Goal: Complete application form

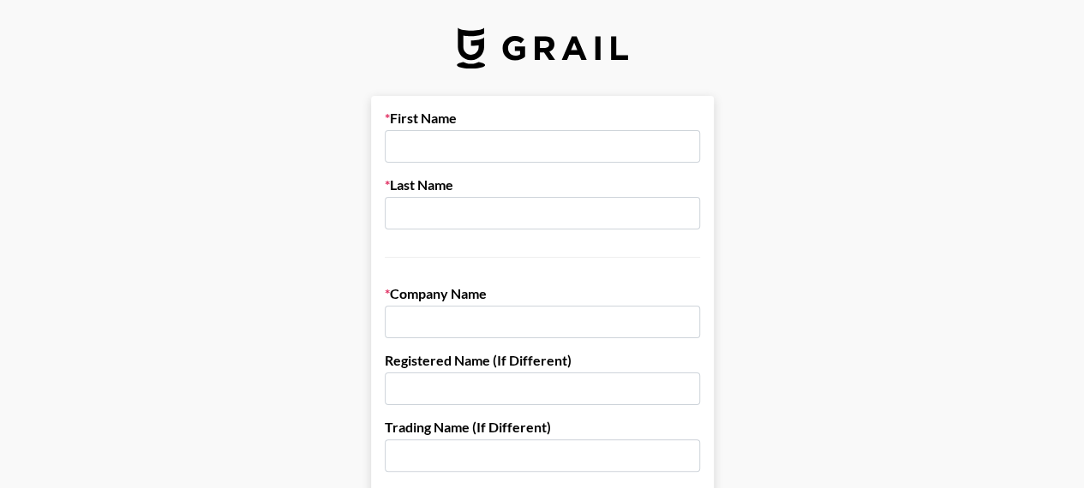
click at [571, 135] on input "text" at bounding box center [542, 146] width 315 height 33
type input "[PERSON_NAME]"
type input "A"
type input "Hollywood Beauty"
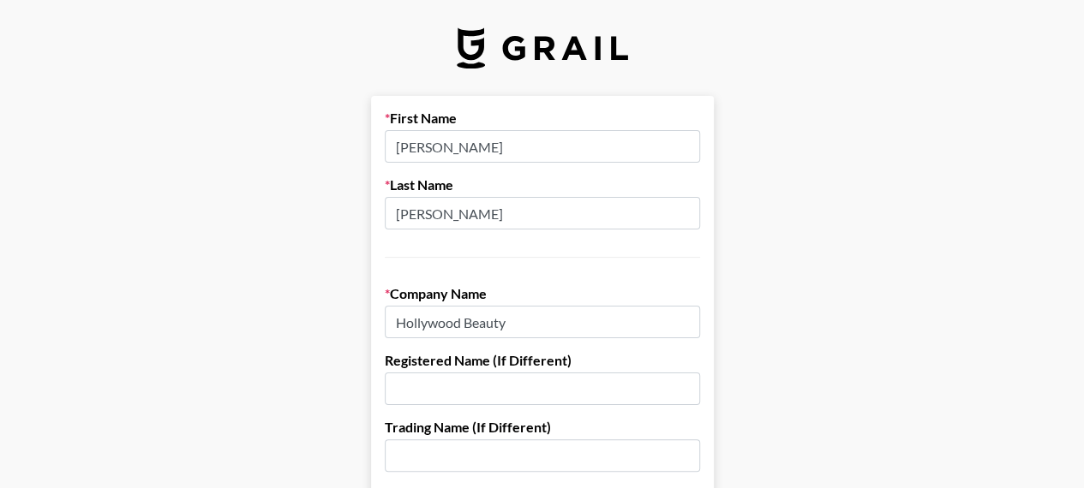
type input "J"
click at [548, 377] on input "House of Cheathazm" at bounding box center [542, 389] width 315 height 33
type input "House of [PERSON_NAME]"
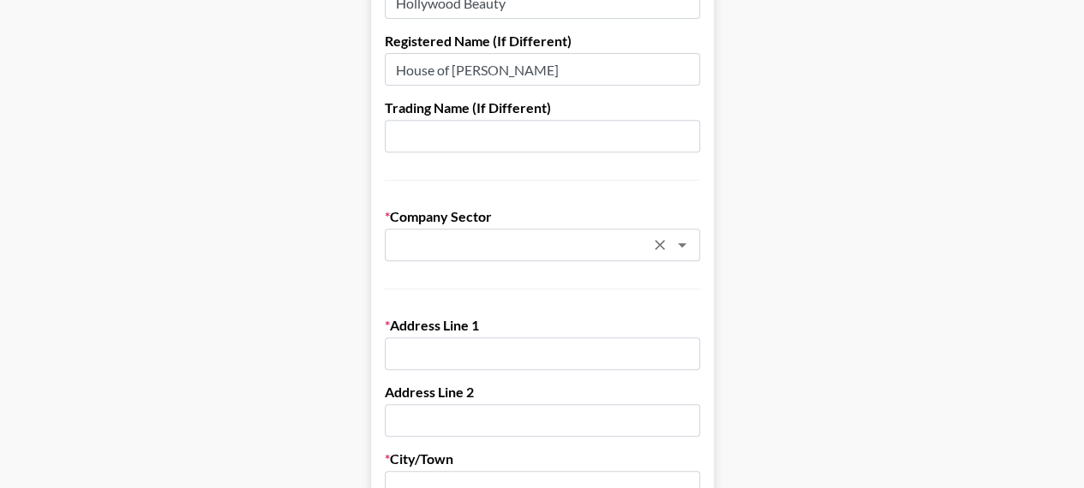
click at [686, 244] on icon "Open" at bounding box center [682, 245] width 9 height 4
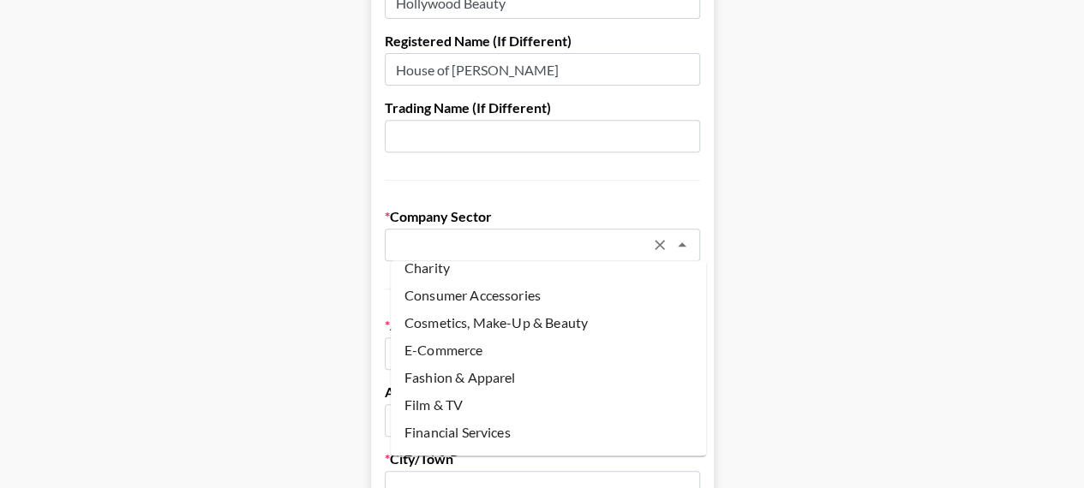
scroll to position [41, 0]
click at [513, 321] on li "Cosmetics, Make-Up & Beauty" at bounding box center [548, 321] width 315 height 27
type input "Cosmetics, Make-Up & Beauty"
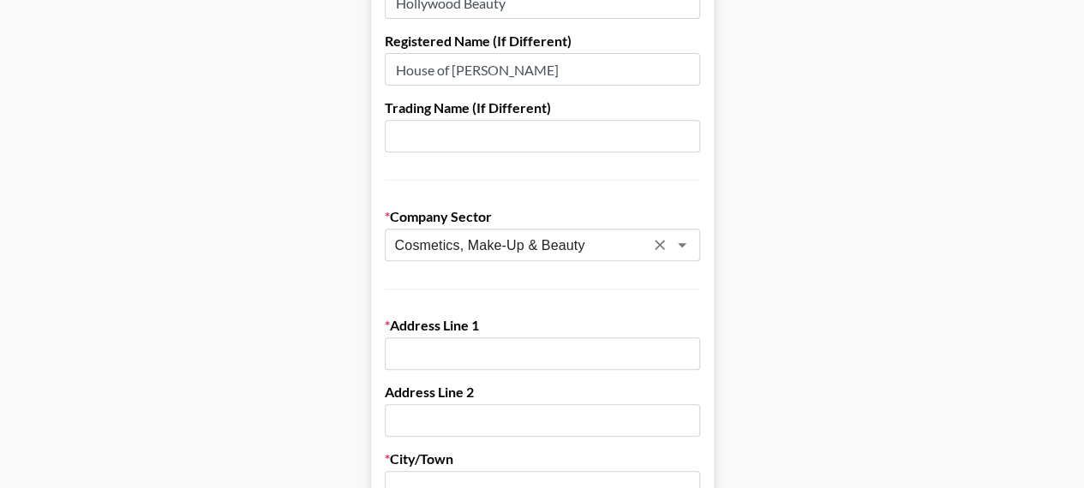
click at [500, 354] on input "text" at bounding box center [542, 354] width 315 height 33
type input "[STREET_ADDRESS]"
type input "[PERSON_NAME]"
type input "GA"
type input "30083"
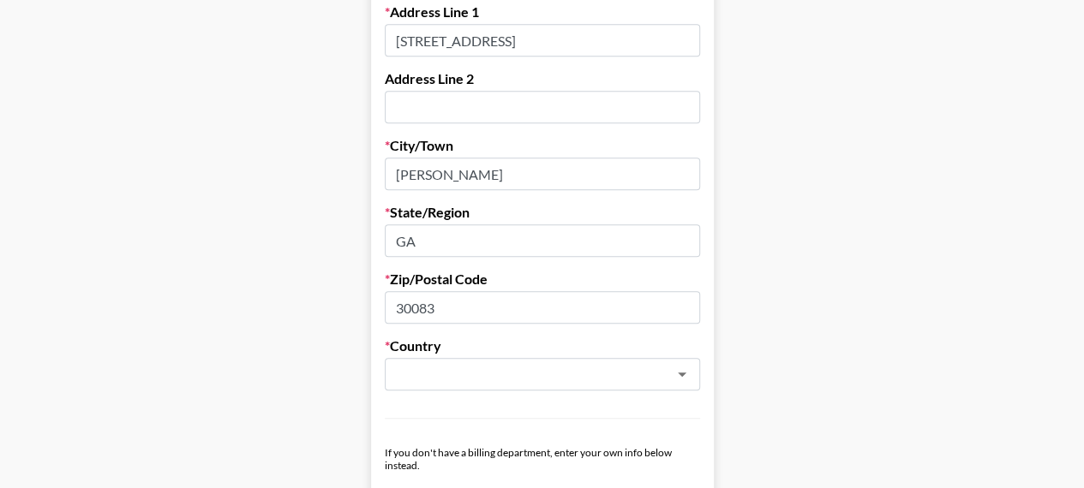
scroll to position [638, 0]
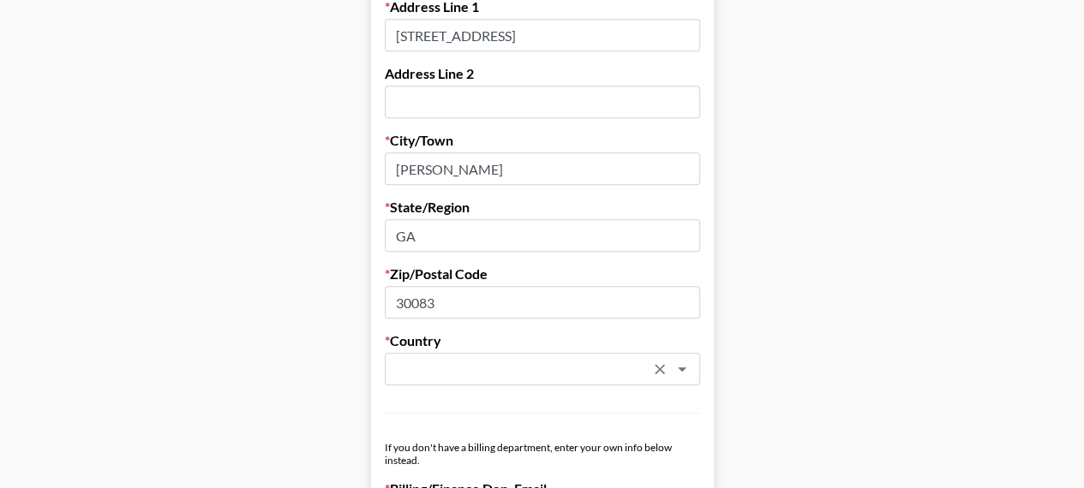
click at [444, 377] on input "text" at bounding box center [519, 370] width 249 height 20
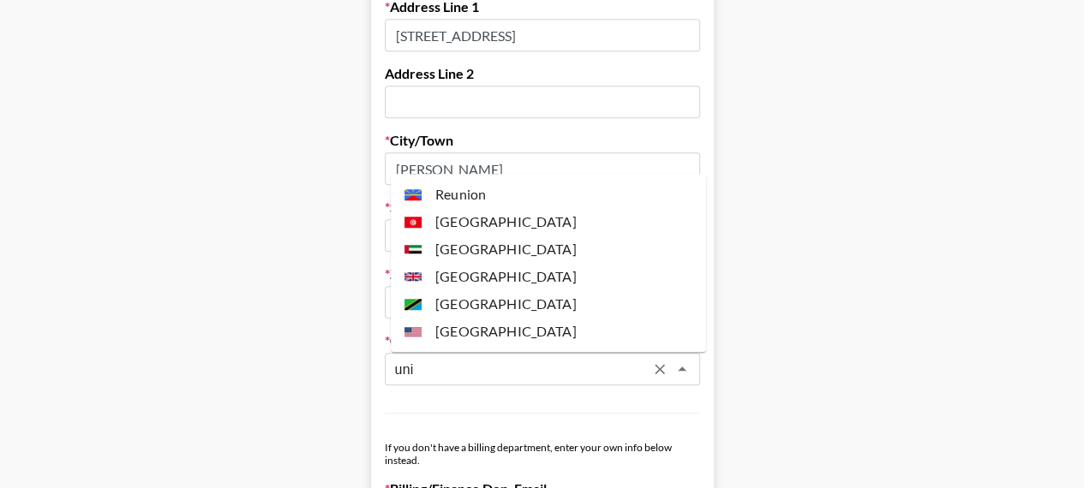
click at [502, 328] on li "[GEOGRAPHIC_DATA]" at bounding box center [548, 331] width 315 height 27
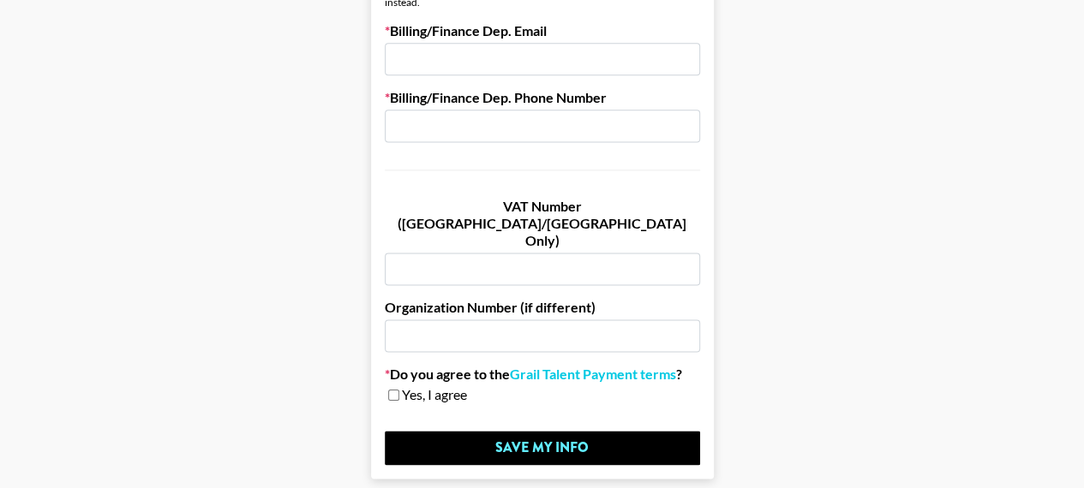
scroll to position [1099, 0]
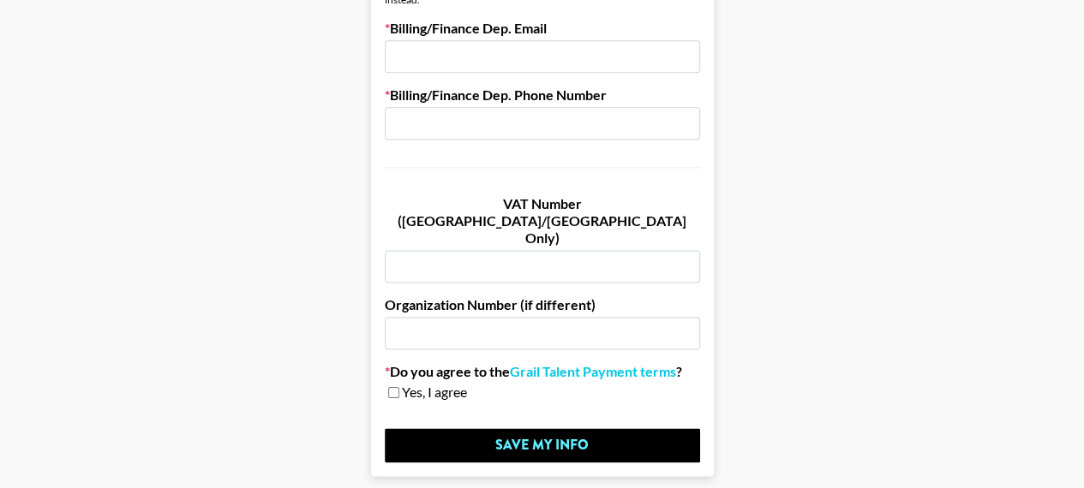
type input "[GEOGRAPHIC_DATA]"
click at [399, 386] on input "checkbox" at bounding box center [393, 392] width 11 height 12
checkbox input "true"
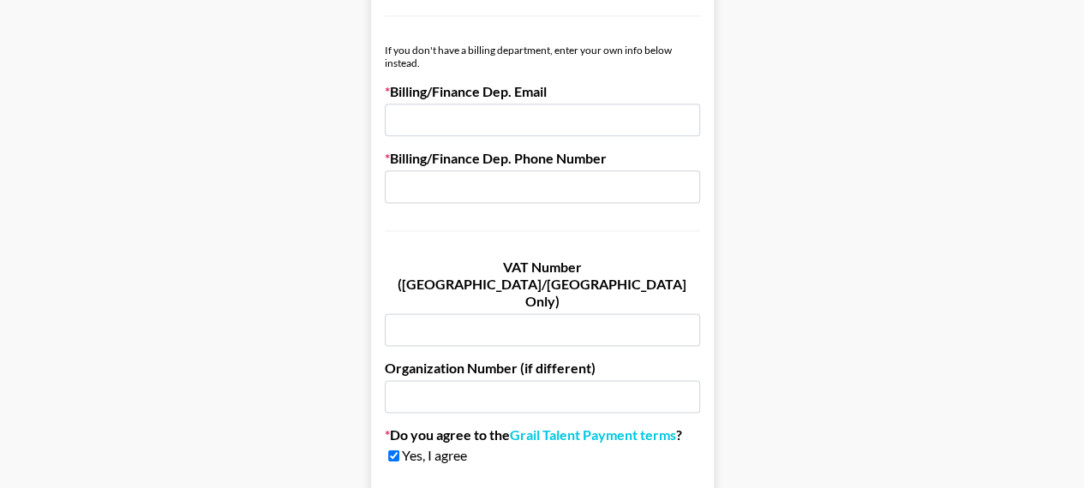
scroll to position [1035, 0]
click at [574, 428] on link "Grail Talent Payment terms" at bounding box center [593, 436] width 166 height 17
click at [543, 119] on input "email" at bounding box center [542, 121] width 315 height 33
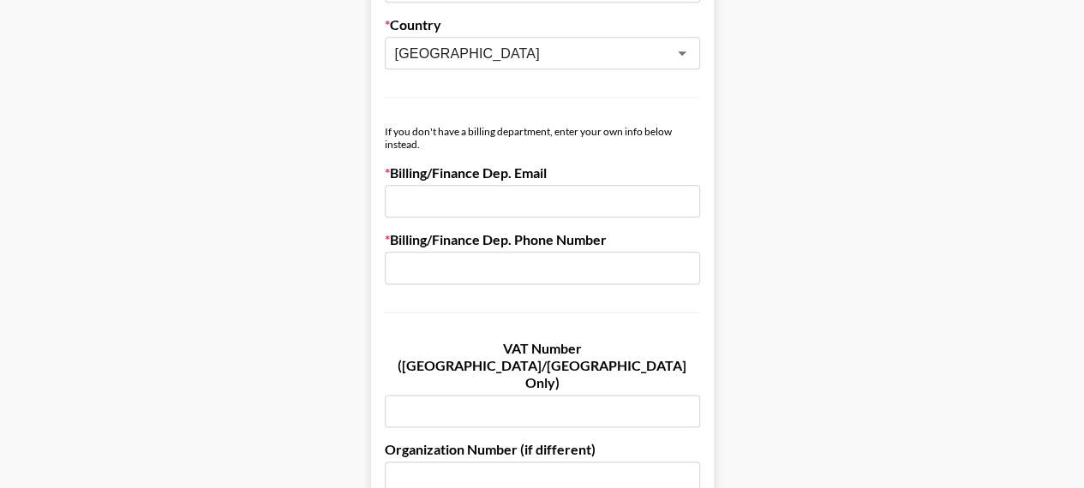
scroll to position [955, 0]
type input "[EMAIL_ADDRESS][DOMAIN_NAME]"
click at [519, 266] on input "text" at bounding box center [542, 268] width 315 height 33
type input "470"
drag, startPoint x: 473, startPoint y: 256, endPoint x: 299, endPoint y: 260, distance: 174.0
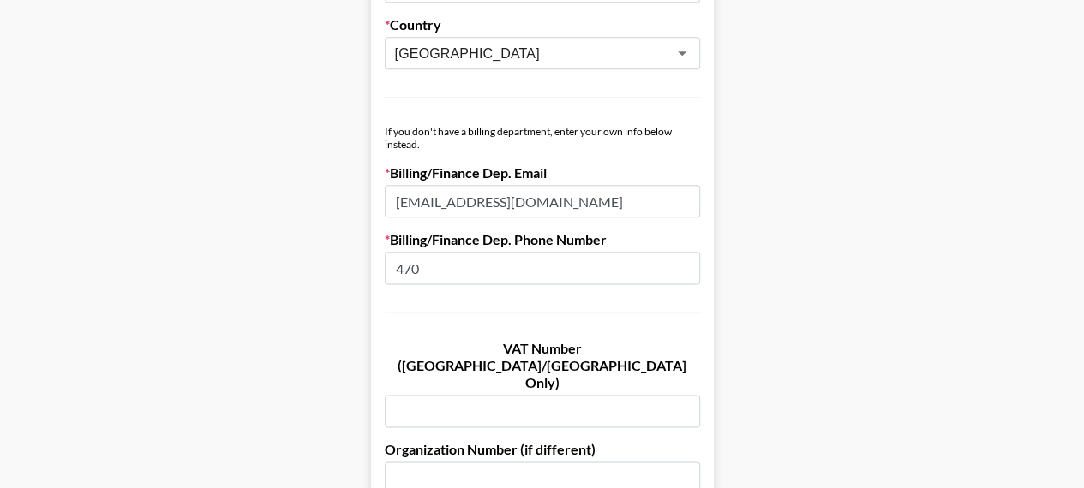
paste input "770.375.8067"
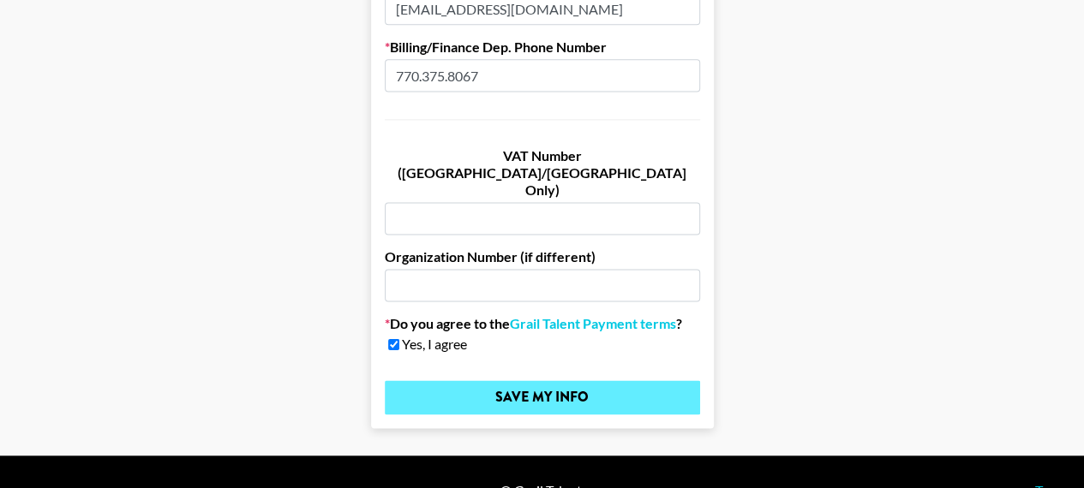
type input "770.375.8067"
click at [552, 380] on input "Save My Info" at bounding box center [542, 397] width 315 height 34
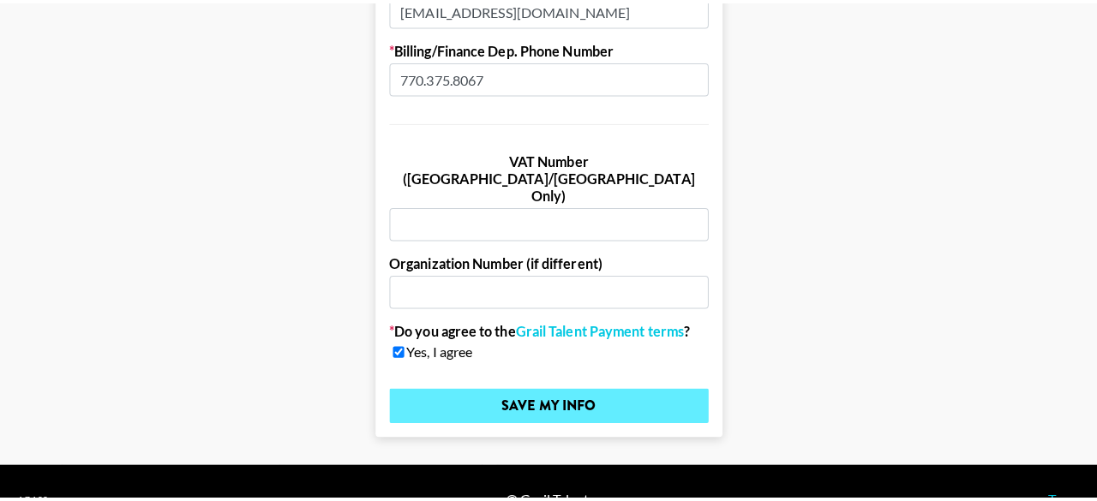
scroll to position [0, 0]
